Goal: Find specific page/section: Find specific page/section

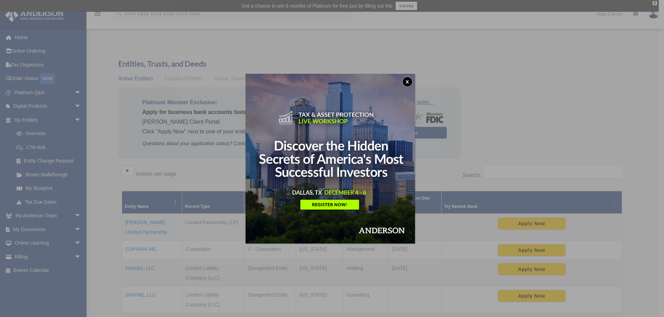
click at [410, 82] on button "x" at bounding box center [407, 81] width 10 height 10
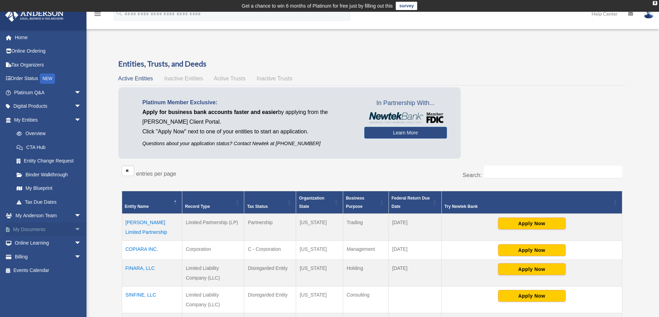
click at [48, 227] on link "My Documents arrow_drop_down" at bounding box center [48, 229] width 87 height 14
click at [74, 229] on span "arrow_drop_down" at bounding box center [81, 229] width 14 height 14
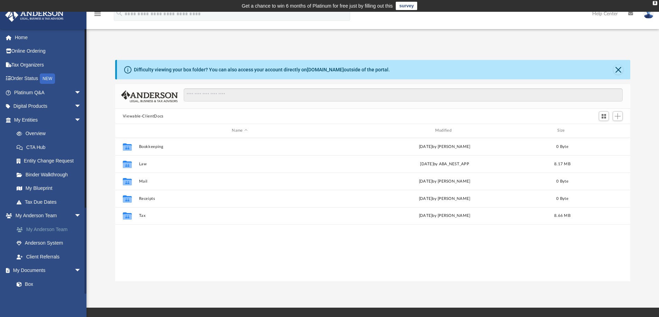
scroll to position [152, 510]
click at [30, 283] on link "Box" at bounding box center [51, 284] width 82 height 14
click at [74, 269] on span "arrow_drop_down" at bounding box center [81, 270] width 14 height 14
click at [74, 269] on span "arrow_drop_up" at bounding box center [81, 270] width 14 height 14
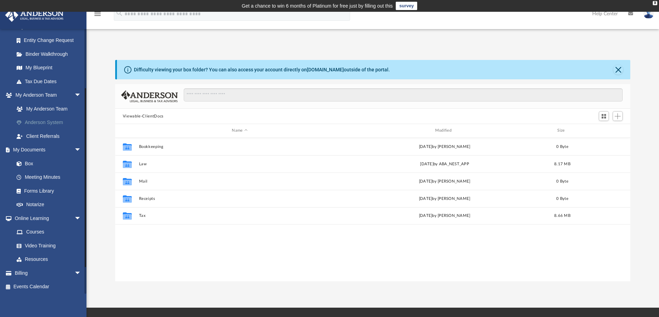
scroll to position [0, 0]
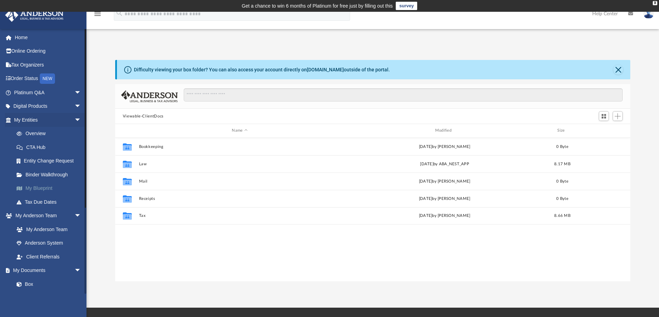
click at [46, 187] on link "My Blueprint" at bounding box center [51, 188] width 82 height 14
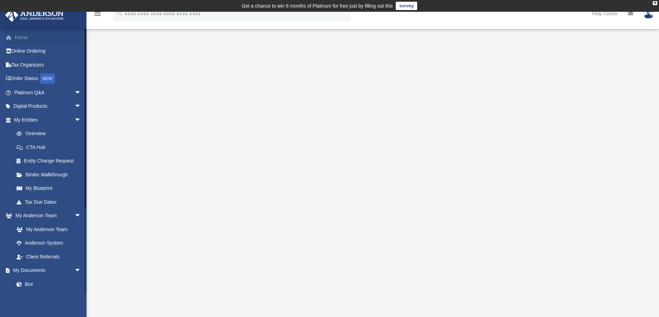
click at [21, 39] on link "Home" at bounding box center [48, 37] width 87 height 14
